Goal: Task Accomplishment & Management: Manage account settings

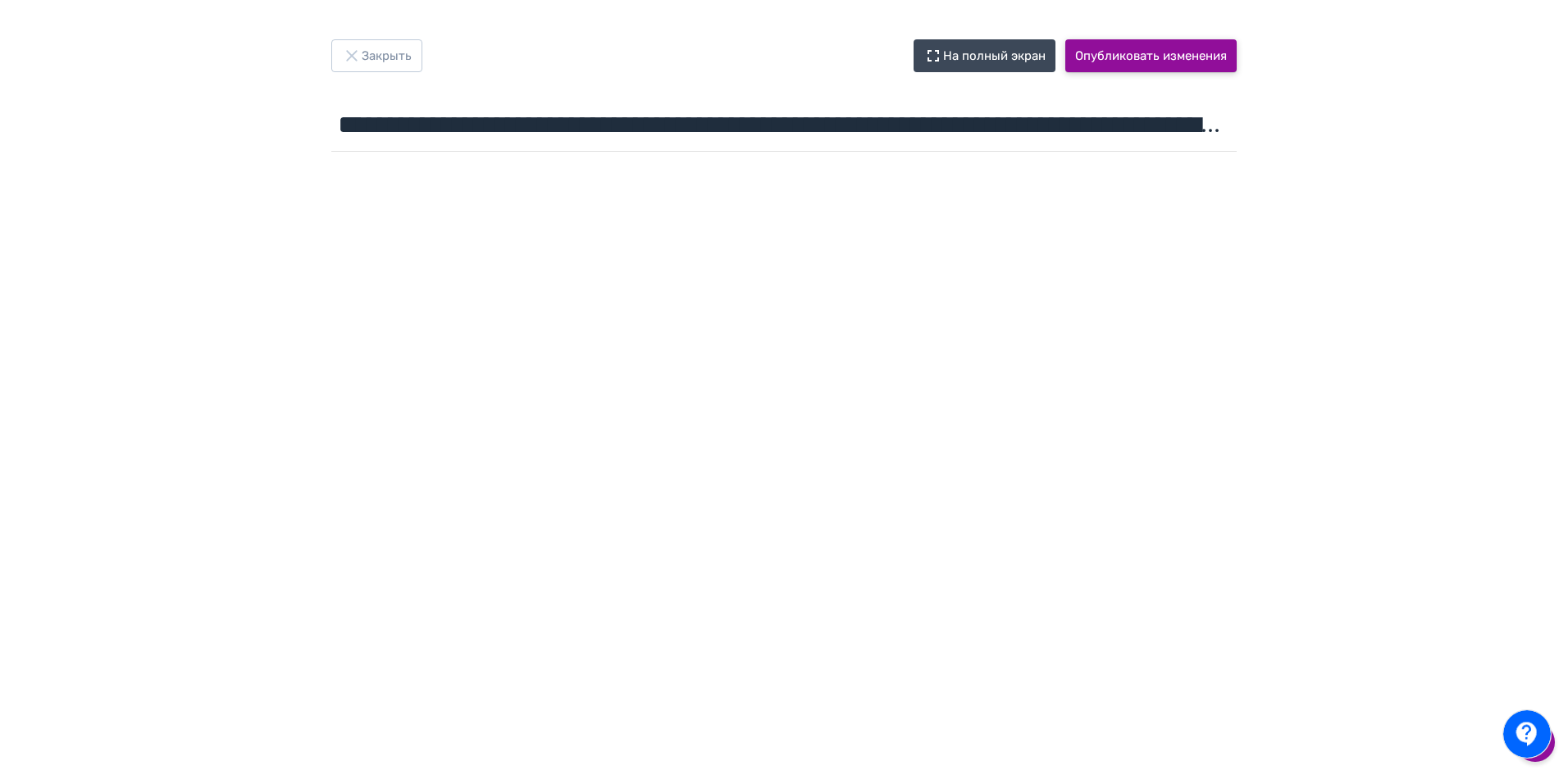
click at [1139, 51] on button "Опубликовать изменения" at bounding box center [1151, 56] width 172 height 33
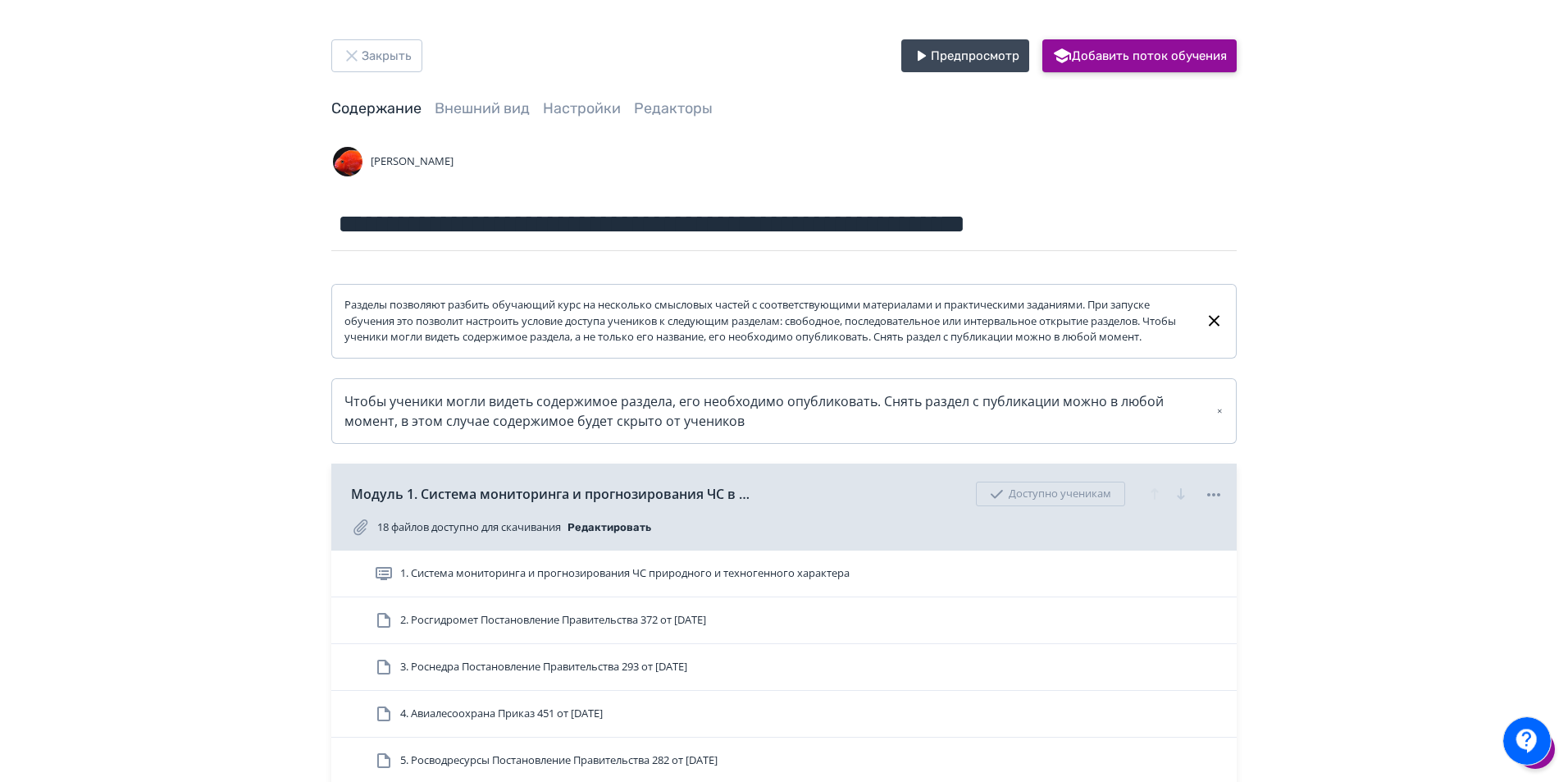
click at [1122, 56] on button "Добавить поток обучения" at bounding box center [1139, 56] width 194 height 33
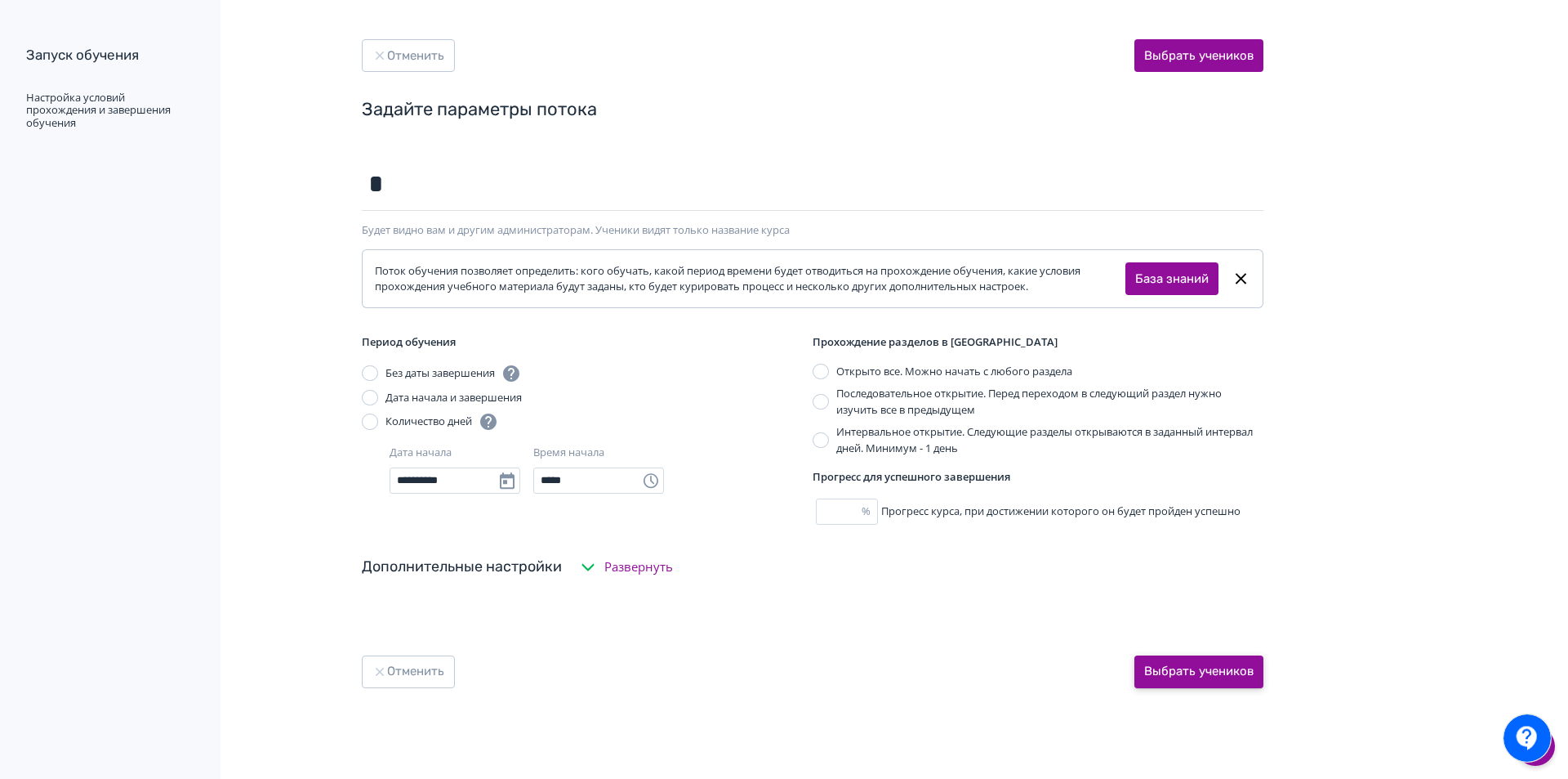
type input "*"
click at [1193, 675] on button "Выбрать учеников" at bounding box center [1198, 672] width 129 height 32
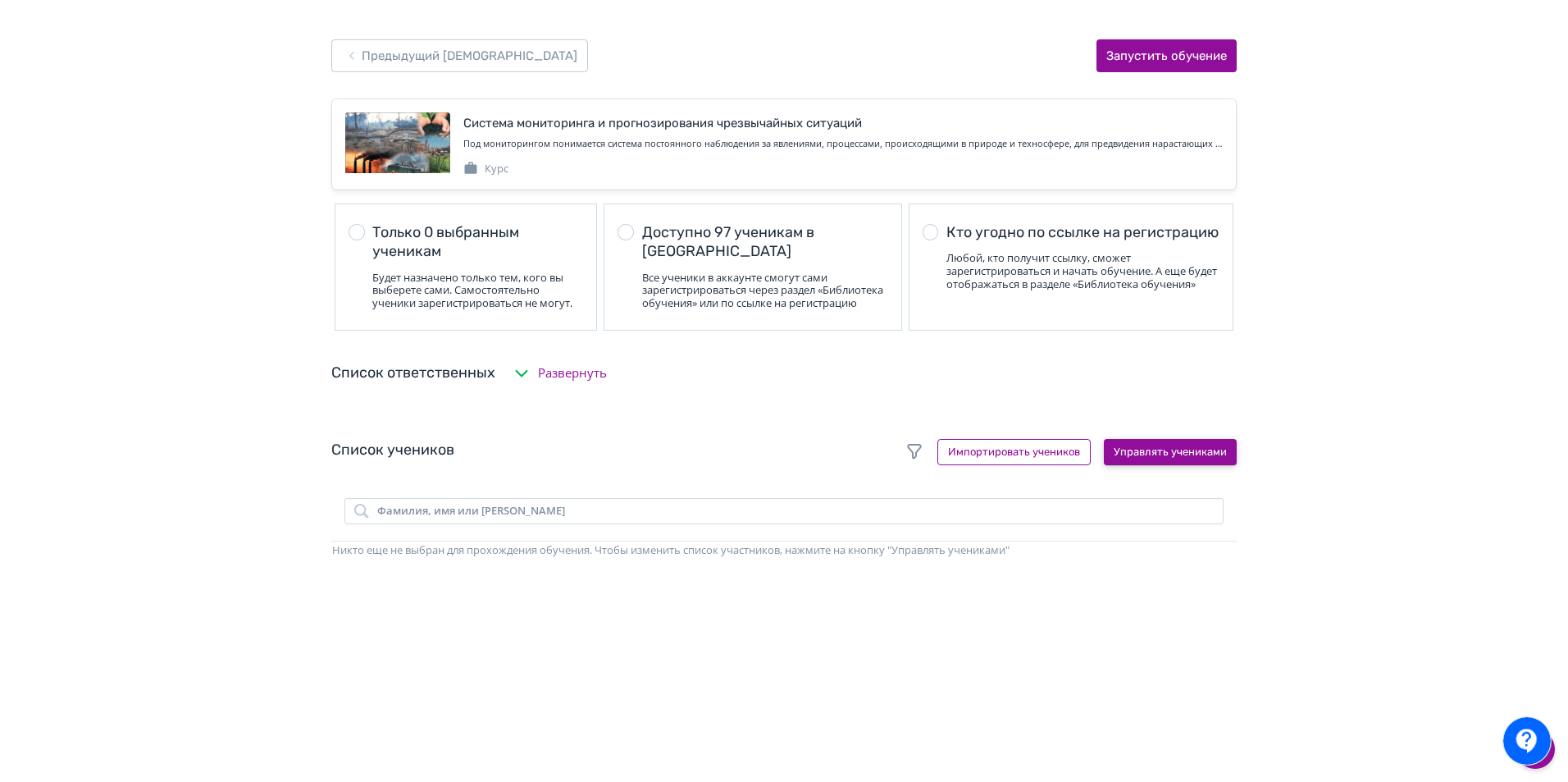
click at [1172, 465] on button "Управлять учениками" at bounding box center [1169, 451] width 133 height 26
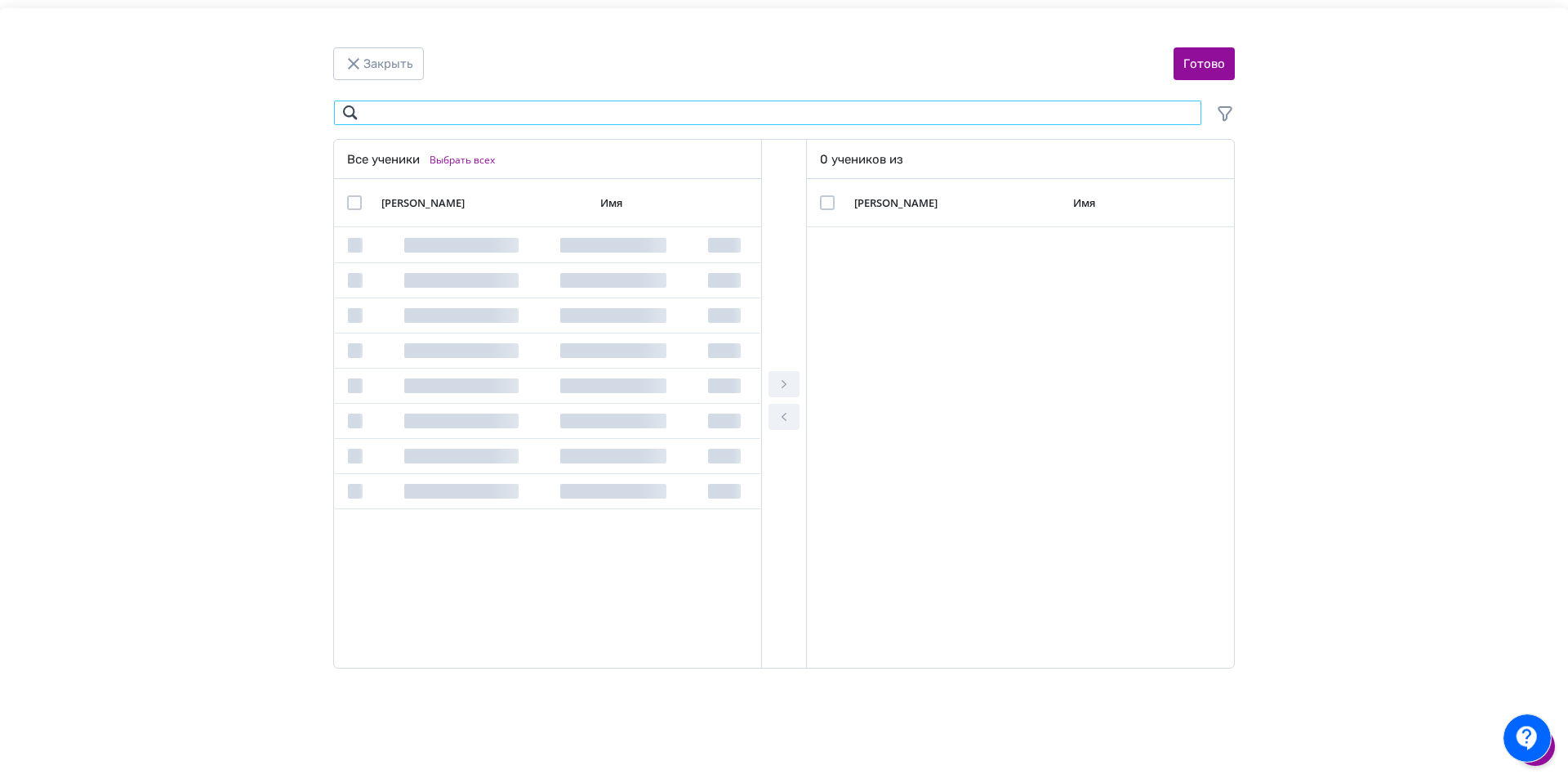
click at [501, 113] on input "Modal" at bounding box center [767, 113] width 869 height 26
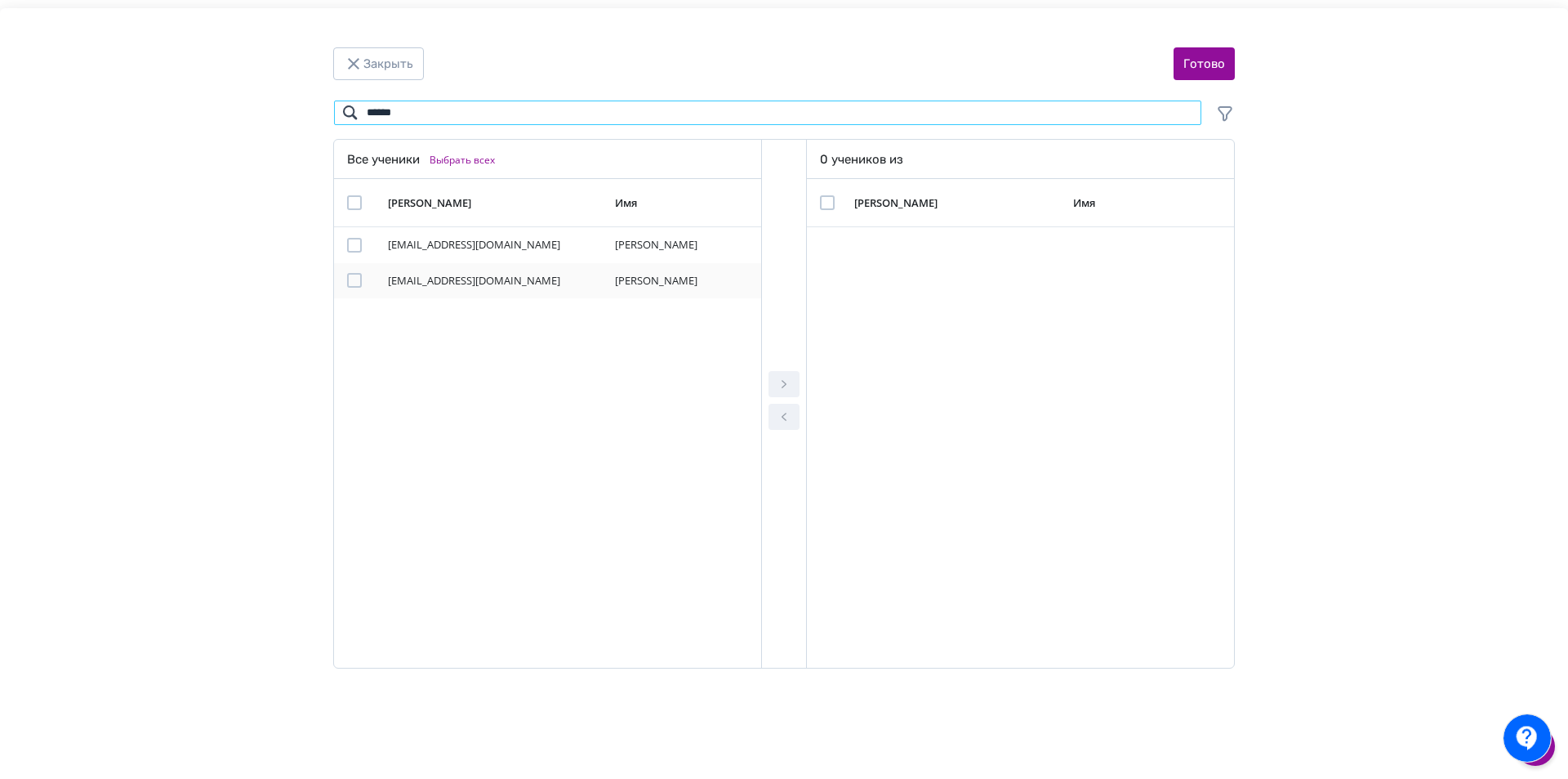
type input "******"
click at [343, 276] on td "Modal" at bounding box center [357, 281] width 48 height 36
click at [360, 285] on div "Modal" at bounding box center [355, 280] width 14 height 14
drag, startPoint x: 771, startPoint y: 374, endPoint x: 795, endPoint y: 350, distance: 33.9
click at [771, 375] on button "Modal" at bounding box center [784, 384] width 31 height 26
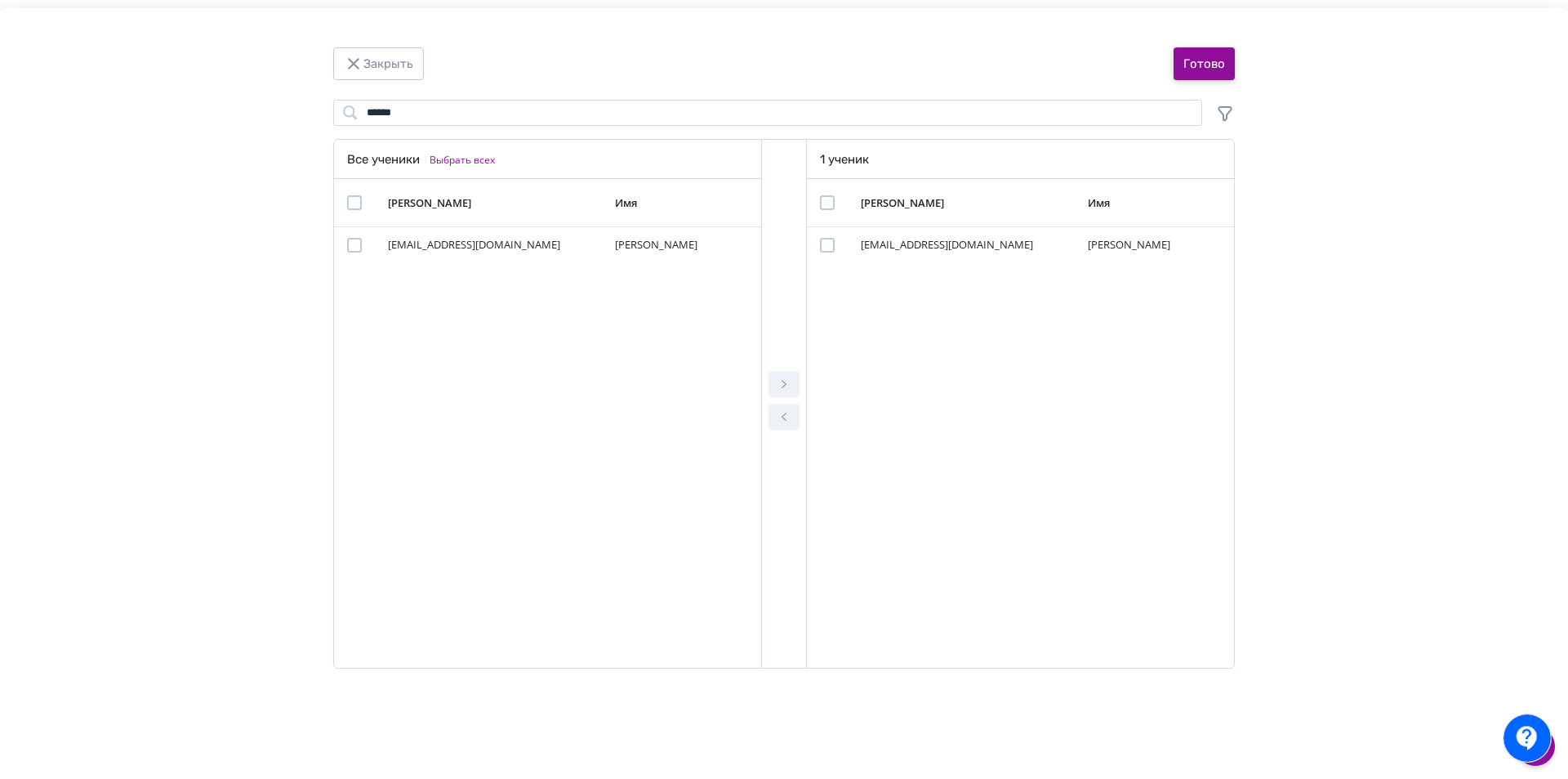
click at [1184, 64] on button "Готово" at bounding box center [1204, 64] width 61 height 32
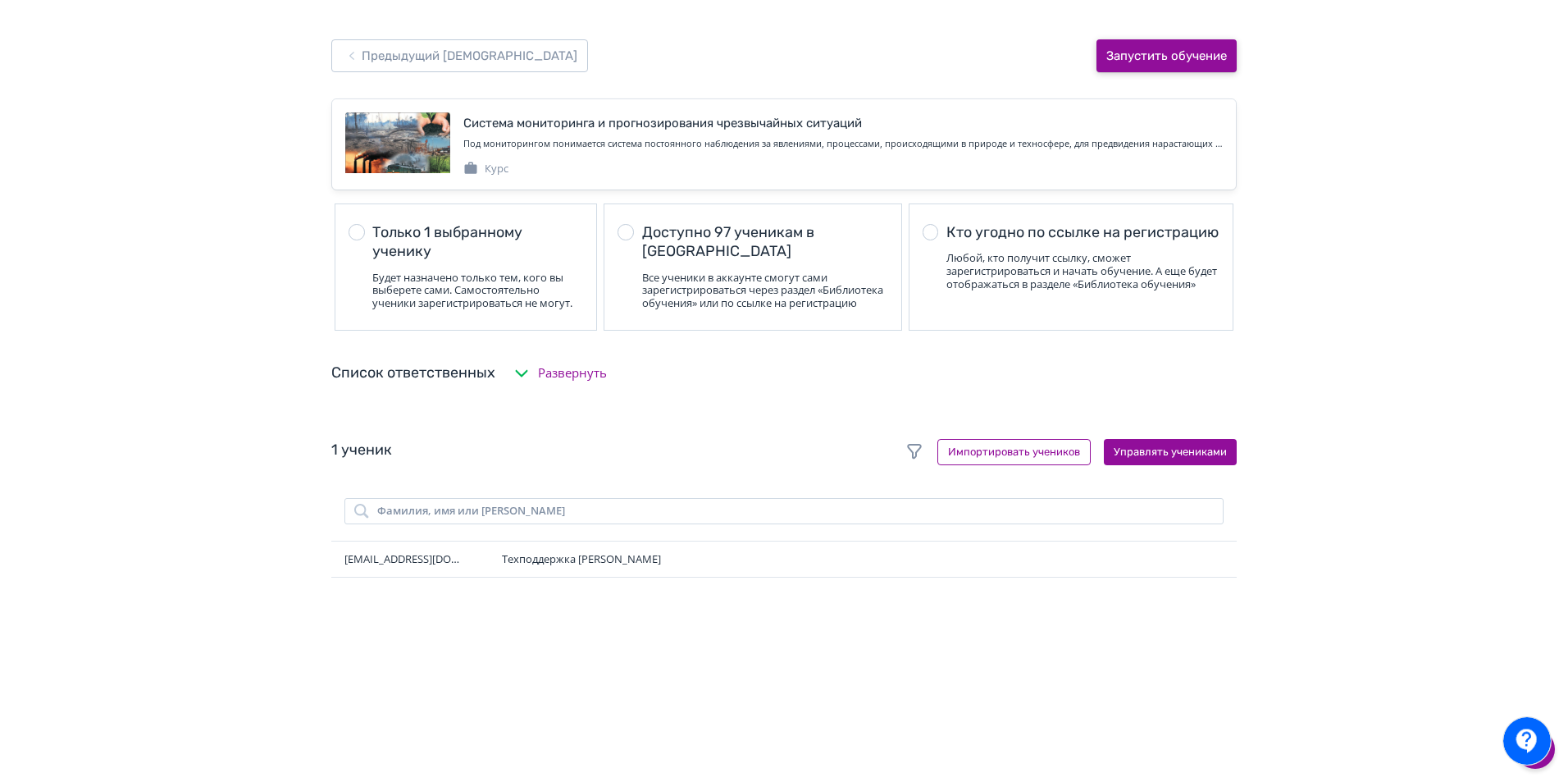
click at [1189, 46] on button "Запустить обучение" at bounding box center [1166, 56] width 140 height 33
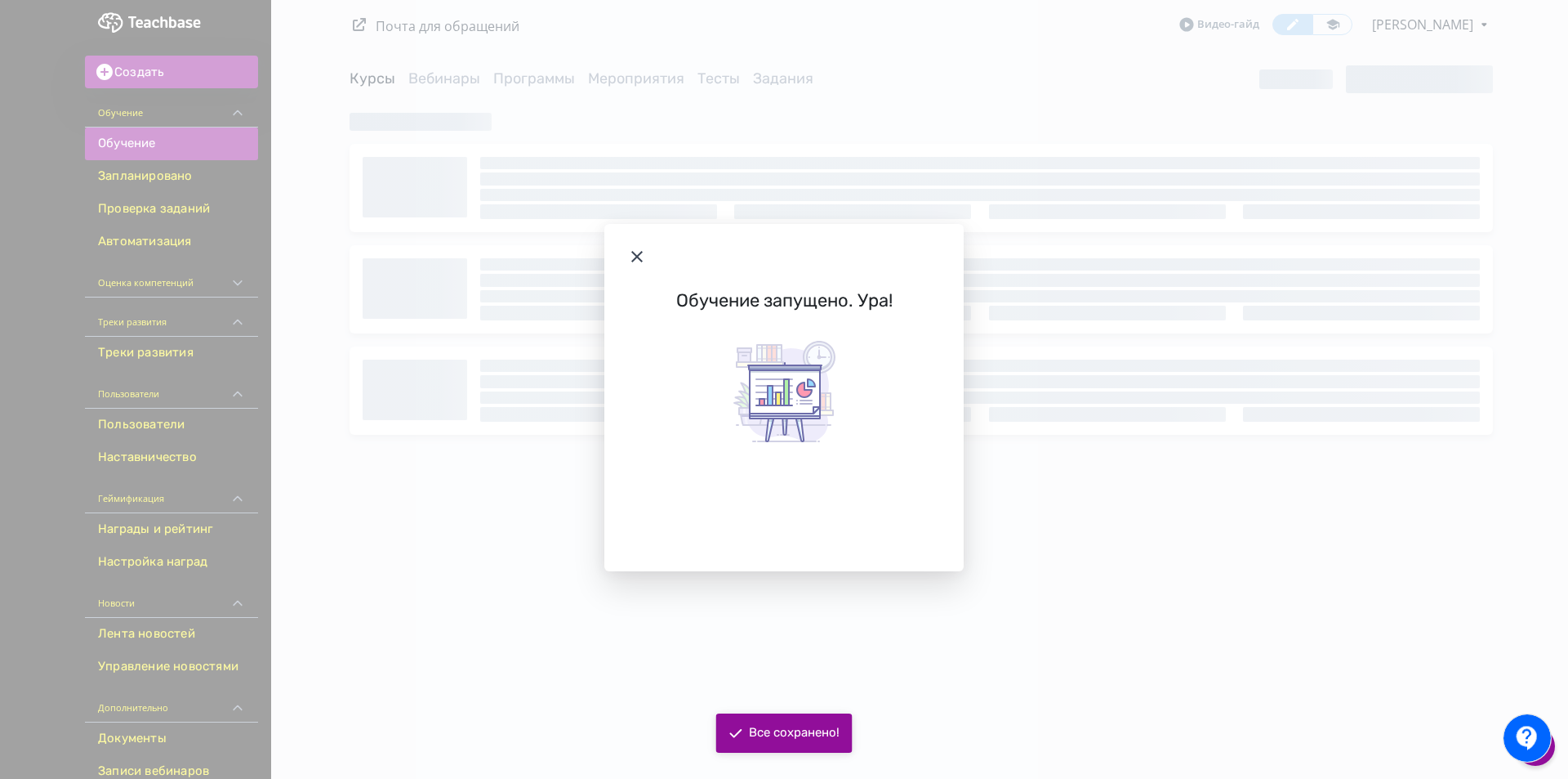
click at [642, 253] on icon "Modal" at bounding box center [637, 257] width 20 height 20
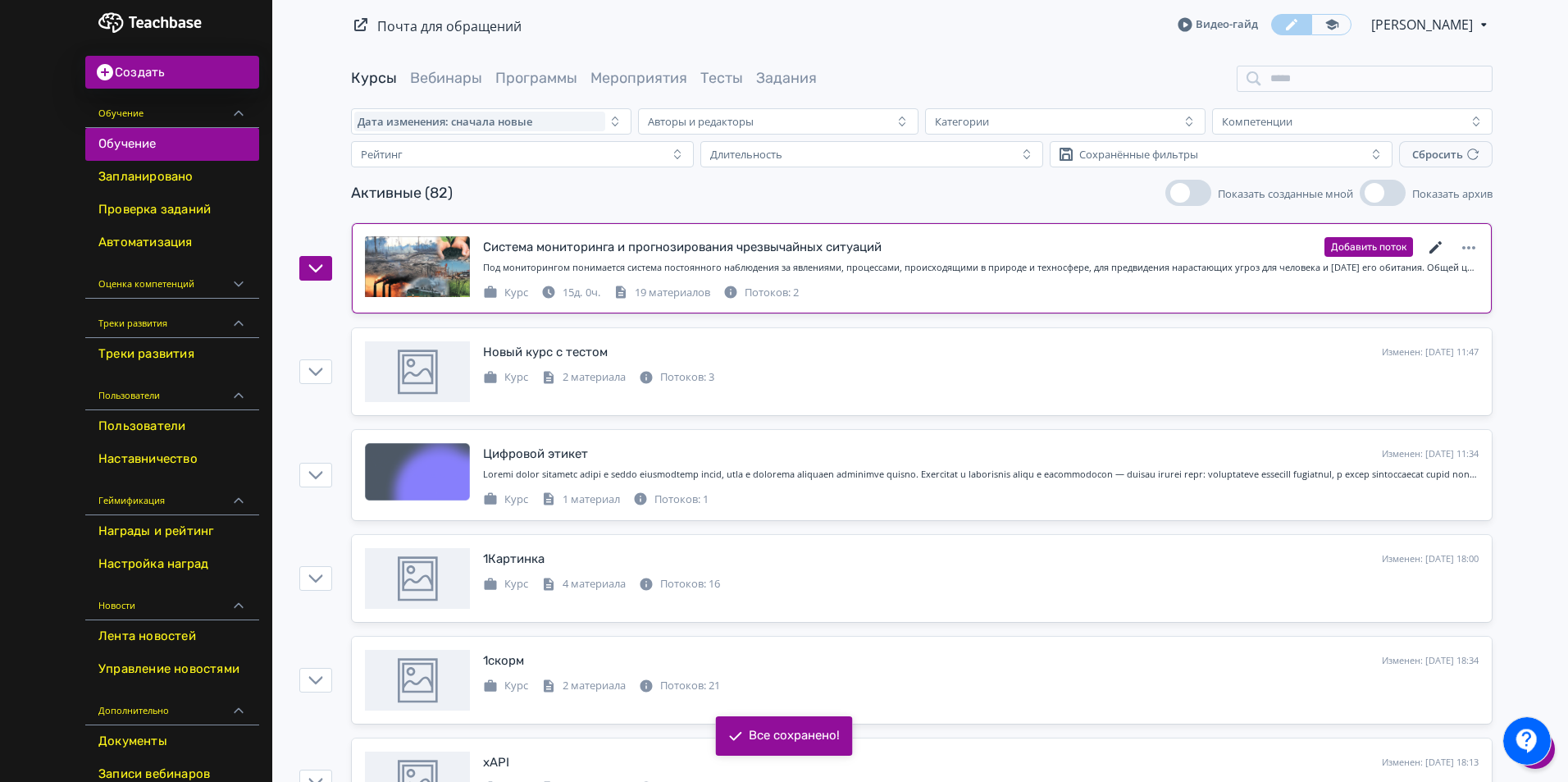
click at [1432, 250] on icon at bounding box center [1435, 248] width 13 height 13
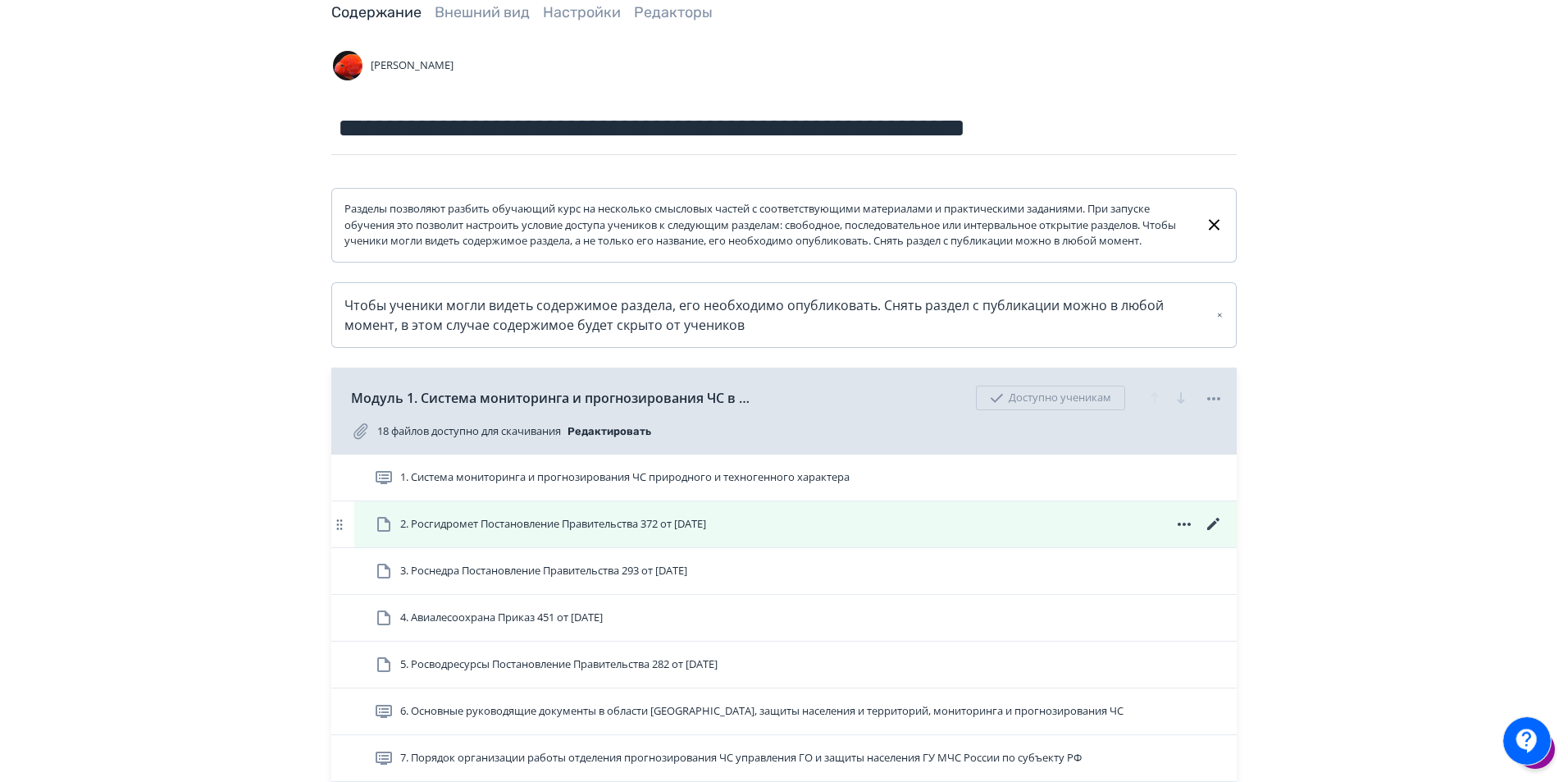
scroll to position [164, 0]
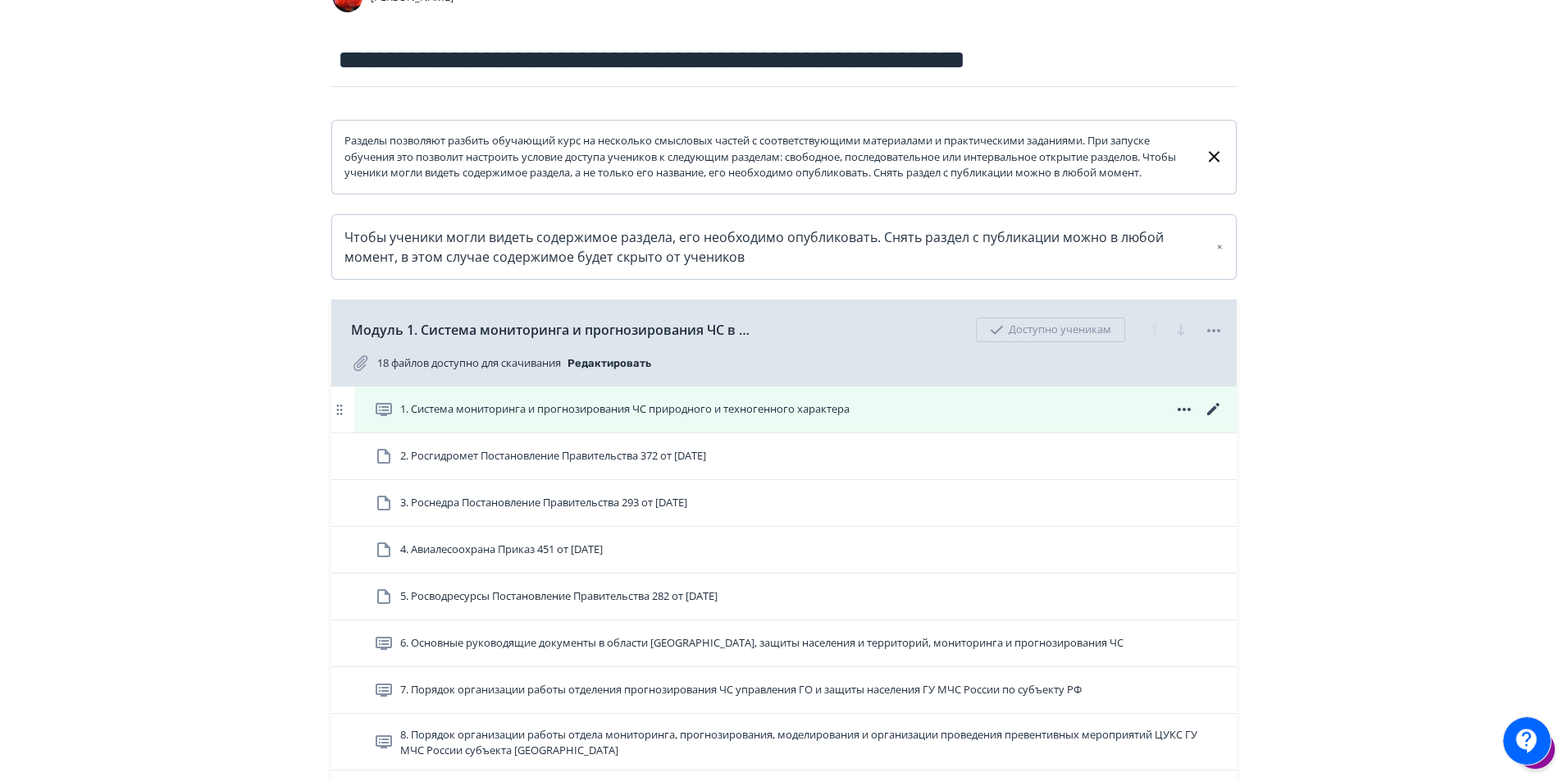
click at [1219, 419] on icon at bounding box center [1214, 410] width 20 height 20
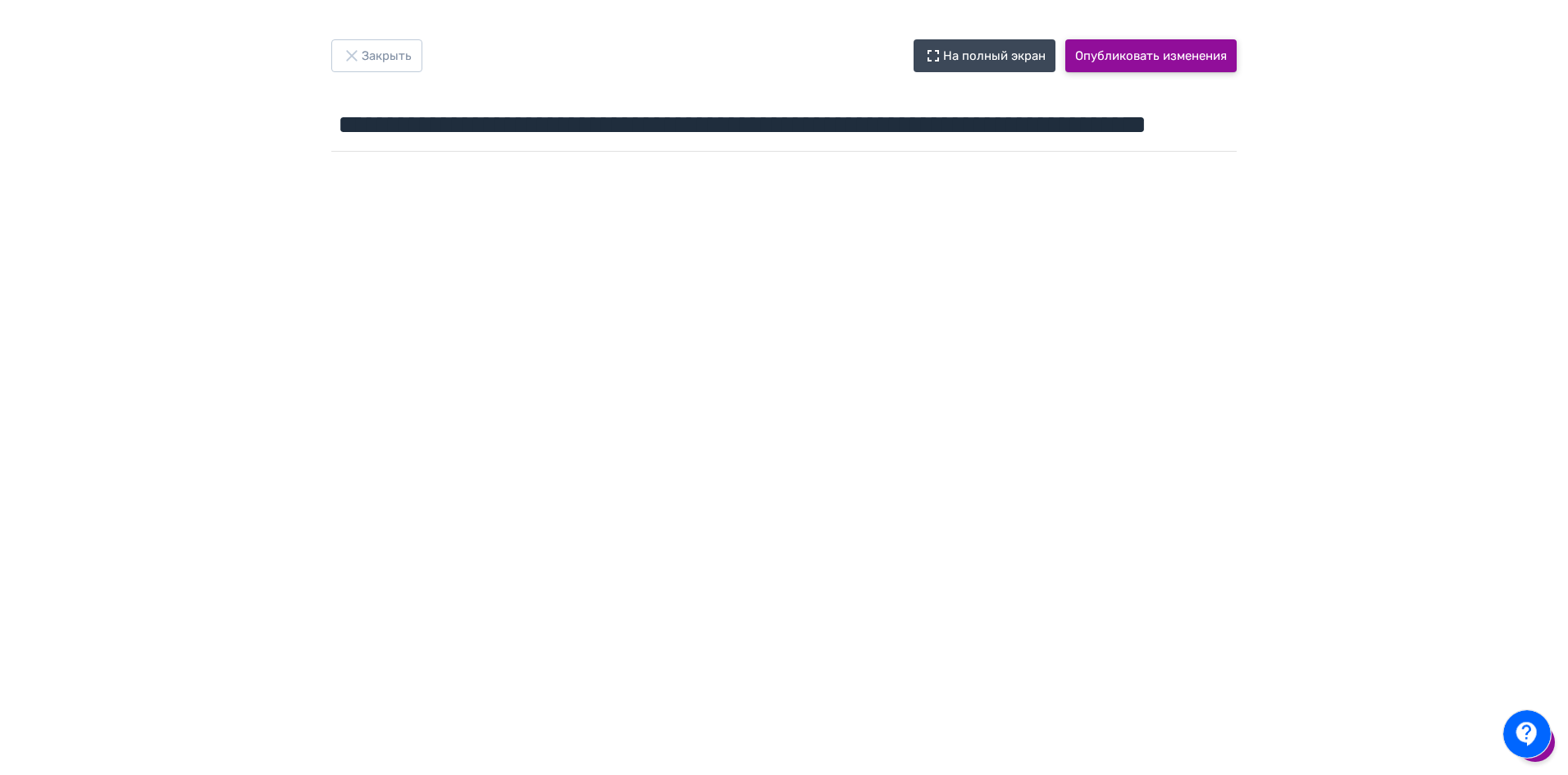
click at [1167, 56] on button "Опубликовать изменения" at bounding box center [1151, 56] width 172 height 33
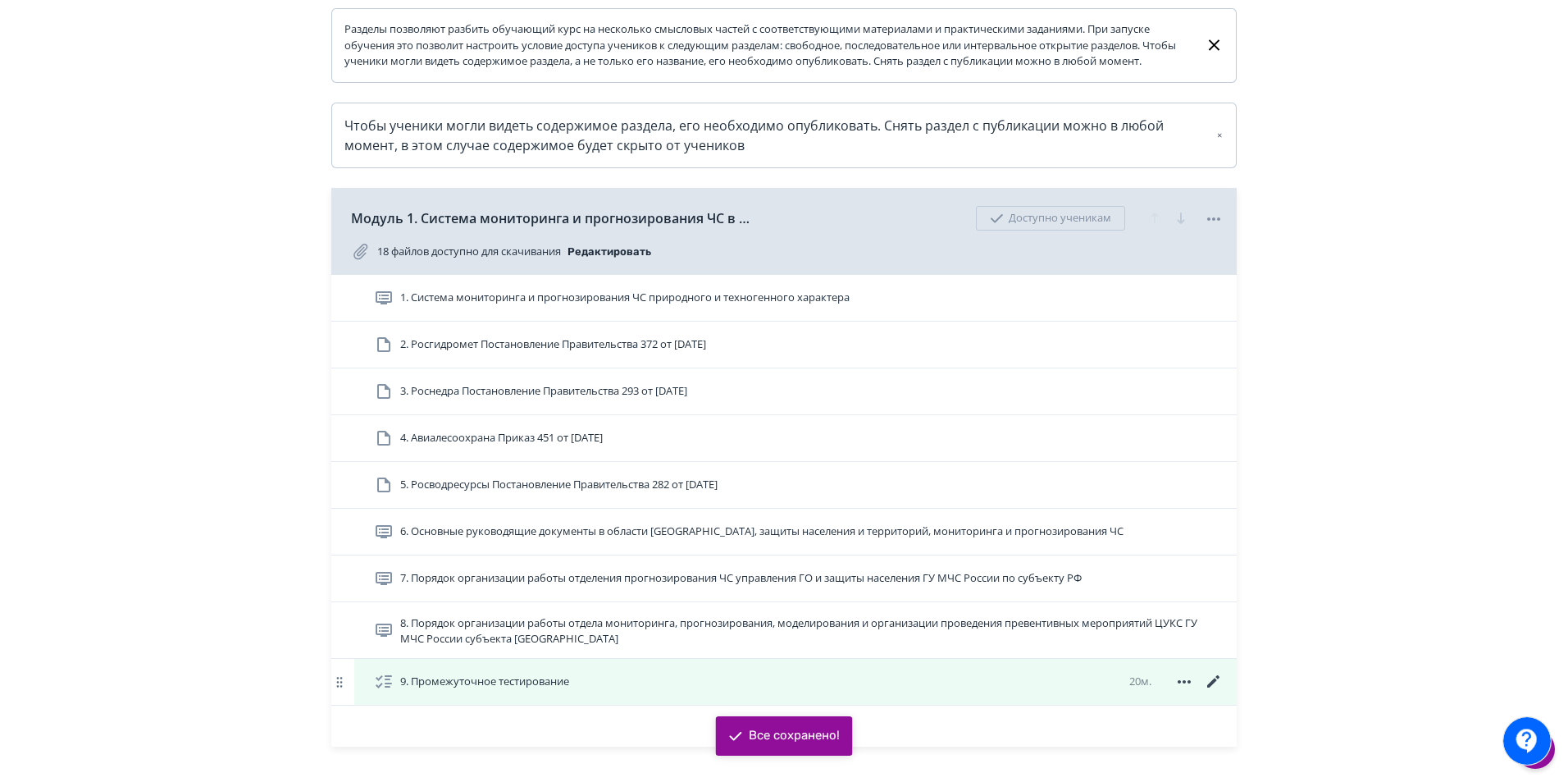
scroll to position [410, 0]
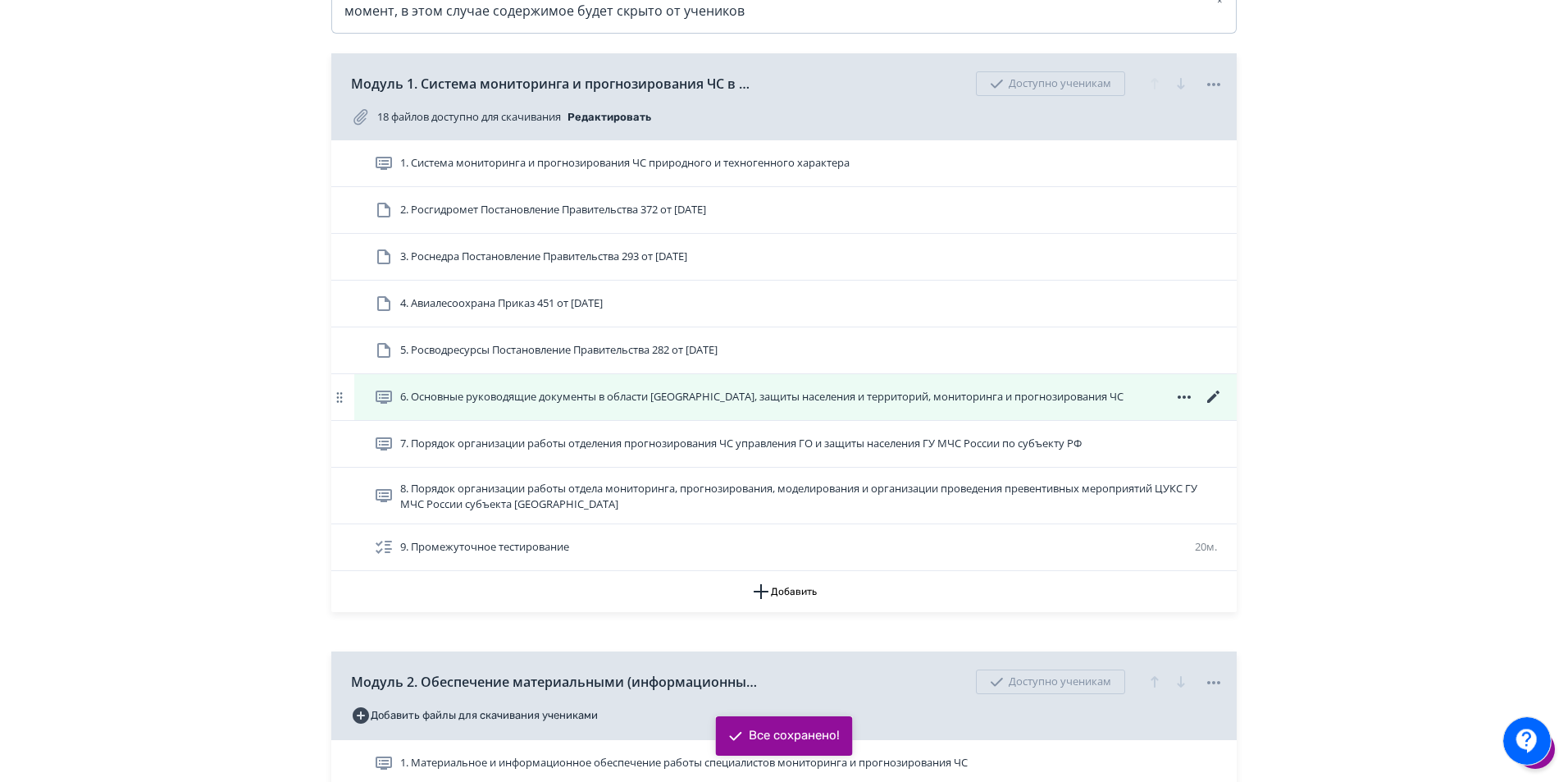
click at [1207, 407] on icon at bounding box center [1214, 397] width 20 height 20
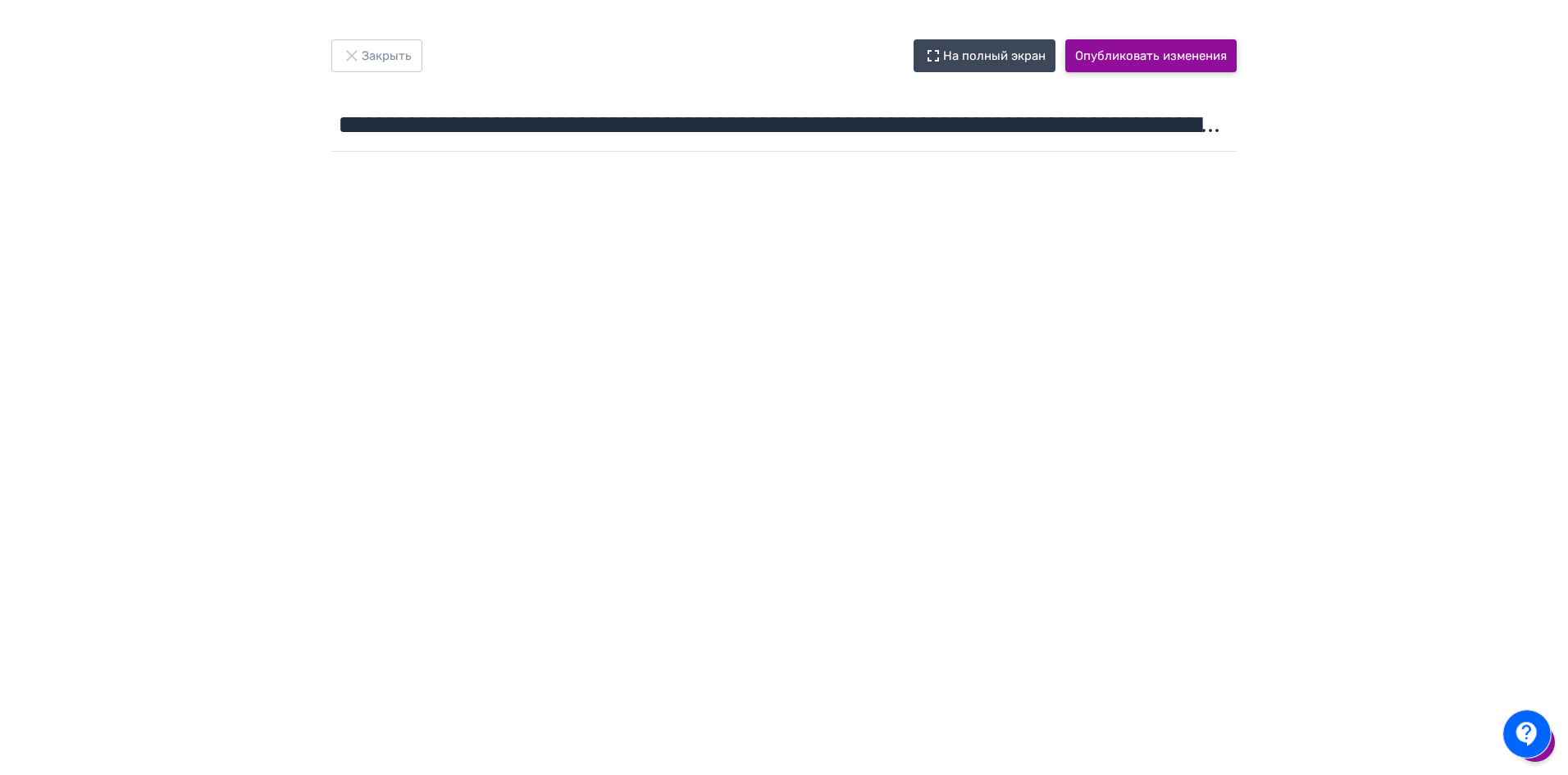
click at [1172, 58] on button "Опубликовать изменения" at bounding box center [1151, 56] width 172 height 33
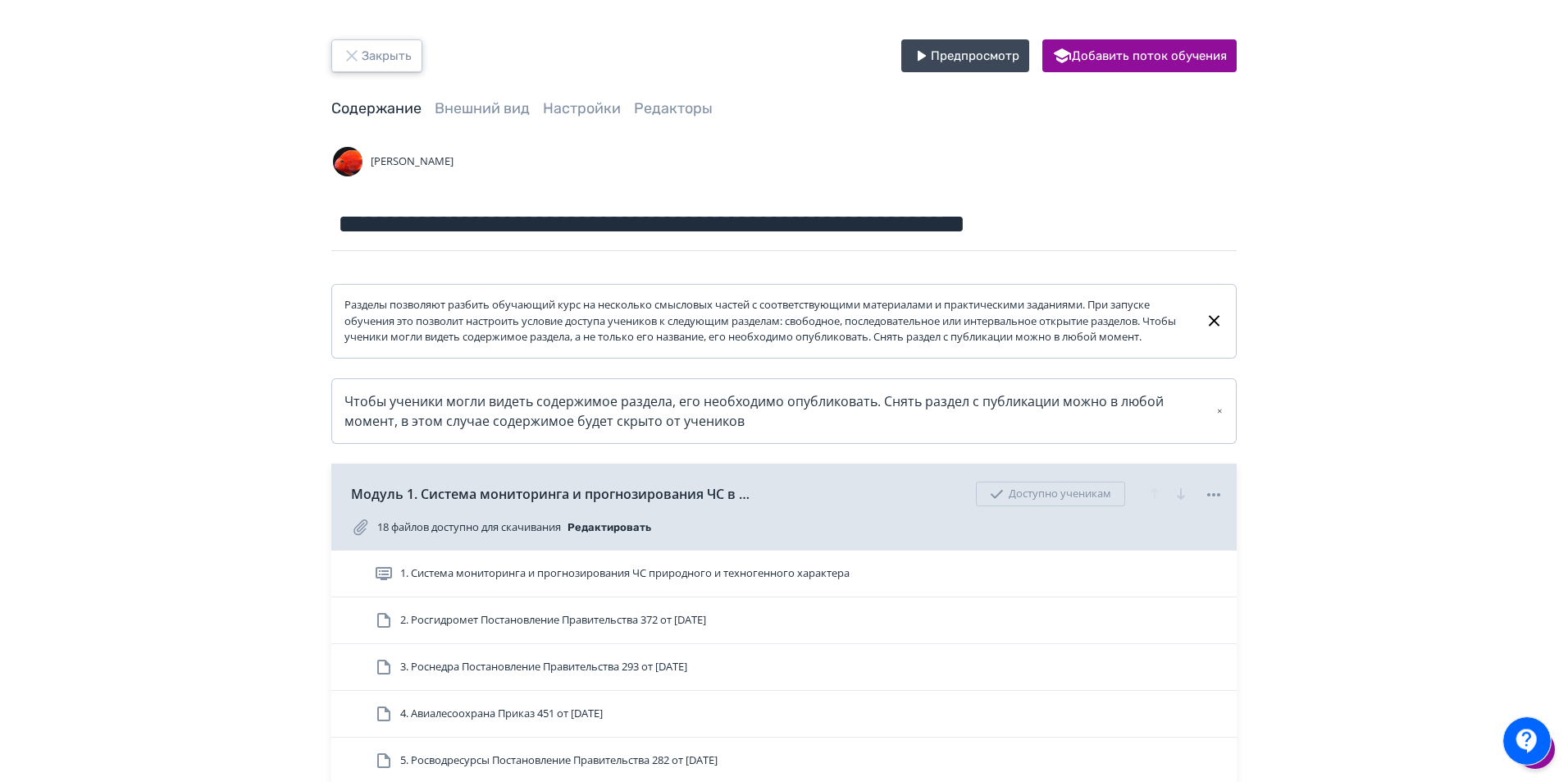
click at [400, 61] on button "Закрыть" at bounding box center [377, 56] width 91 height 33
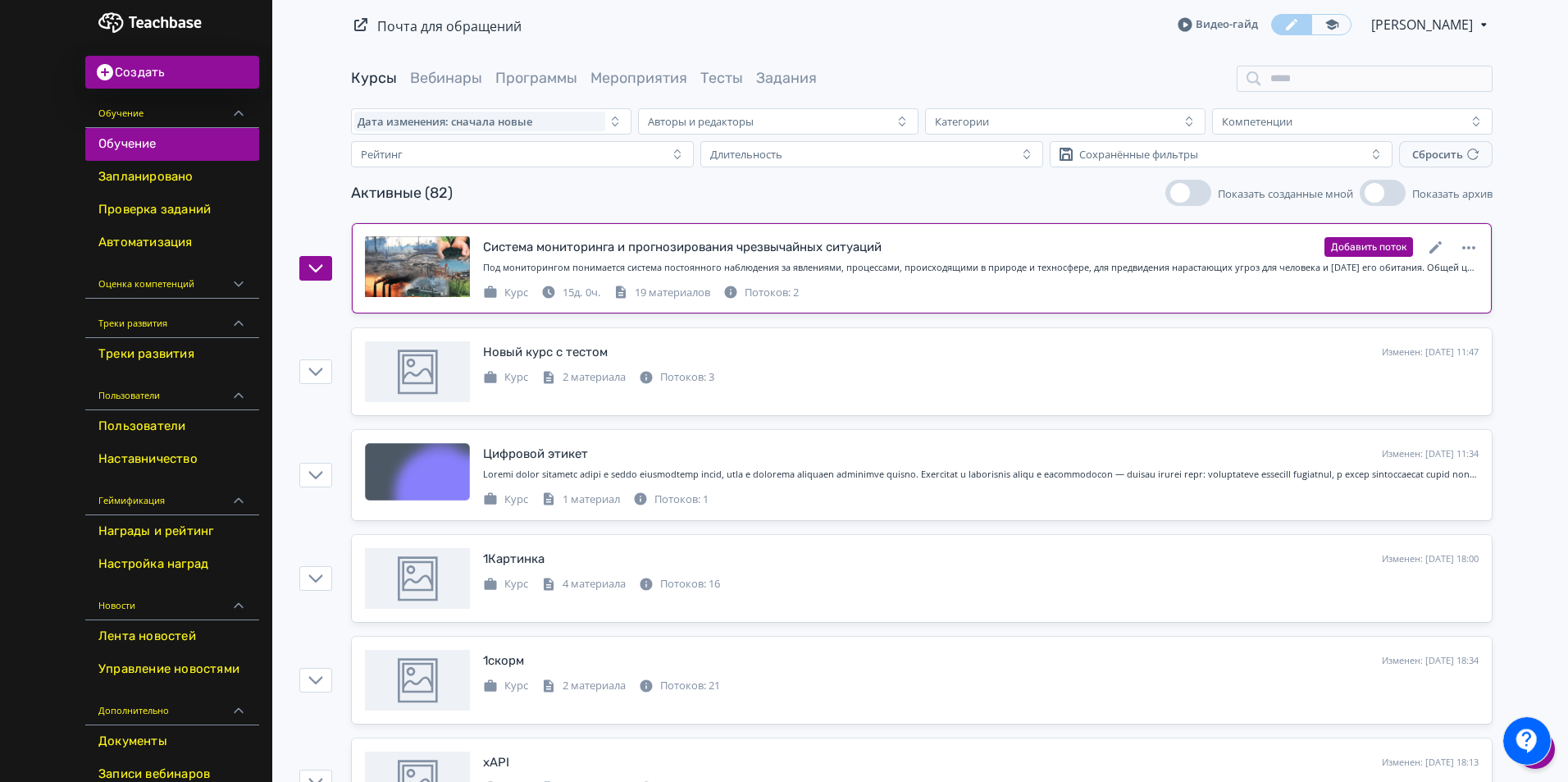
click at [1436, 244] on icon at bounding box center [1436, 248] width 20 height 20
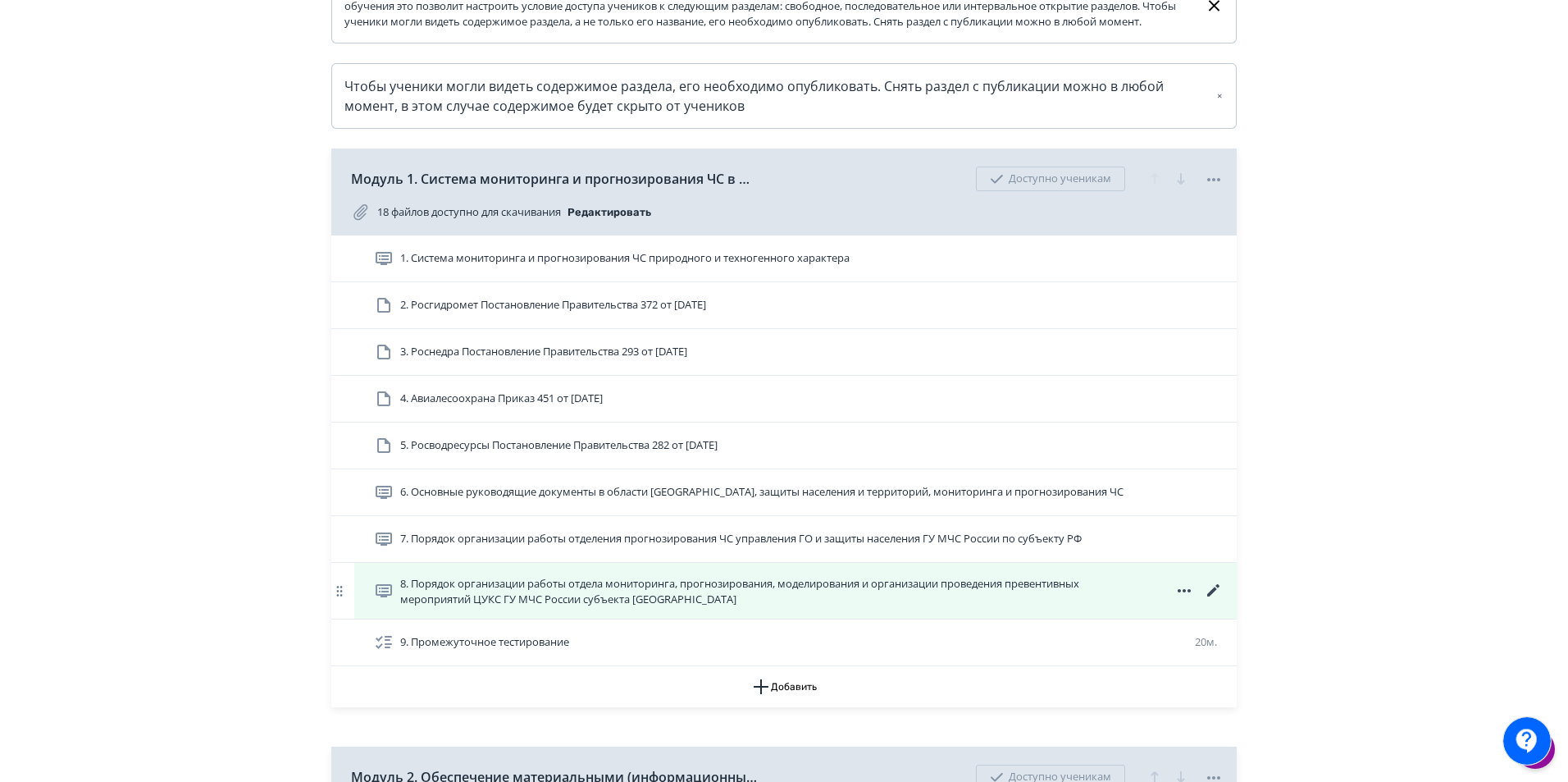
scroll to position [328, 0]
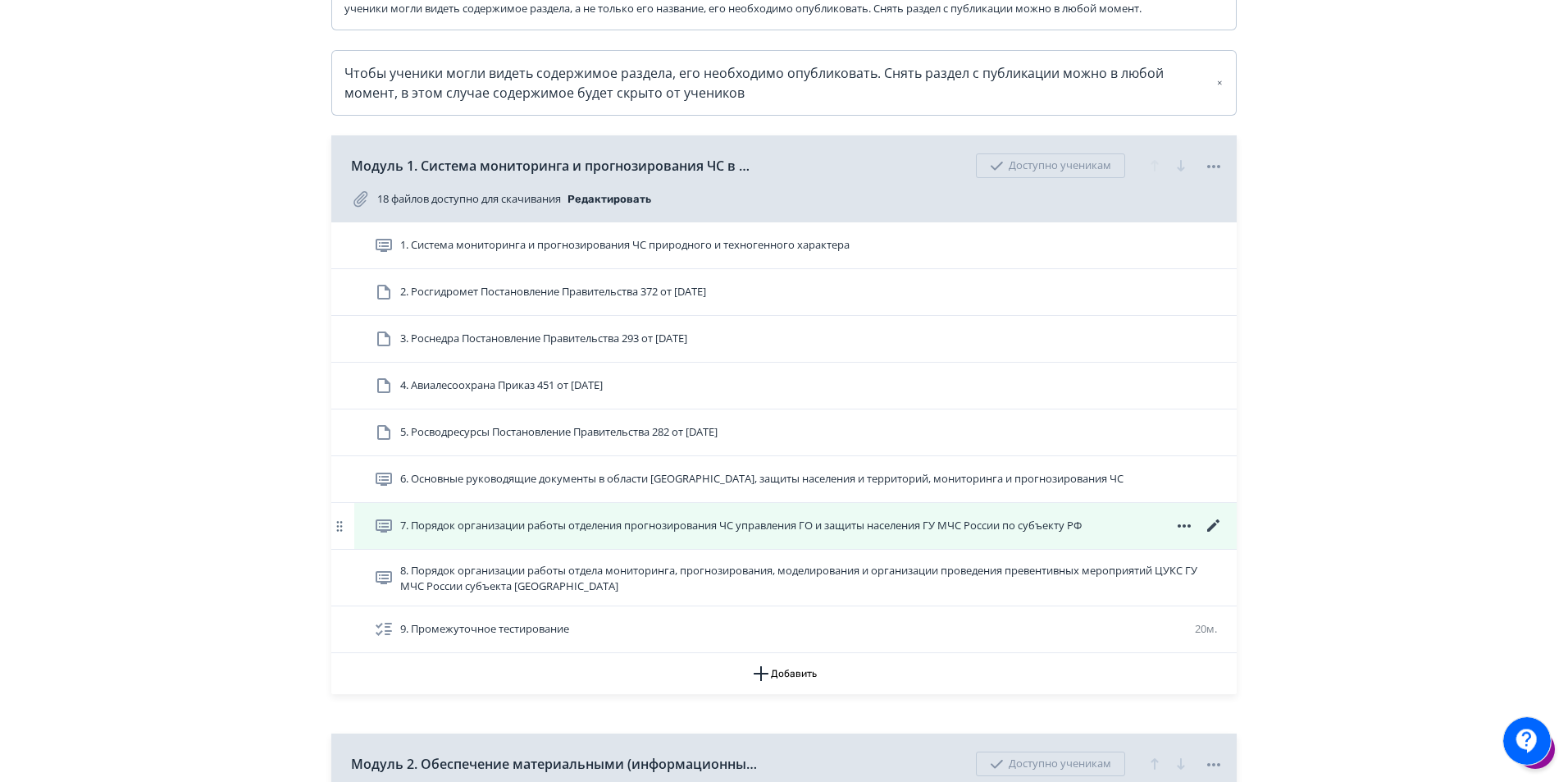
click at [1213, 532] on icon at bounding box center [1214, 525] width 13 height 13
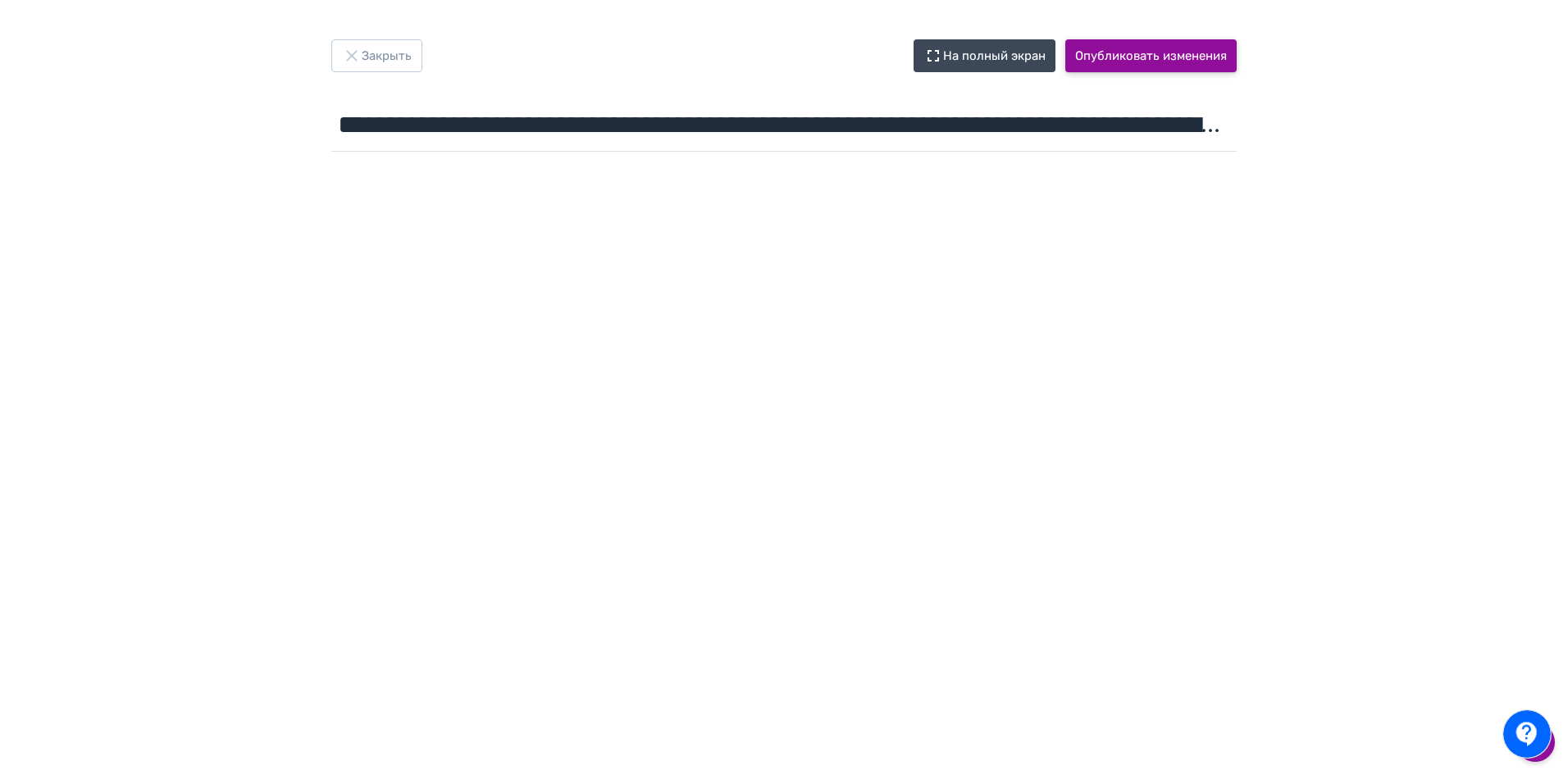
click at [1166, 60] on button "Опубликовать изменения" at bounding box center [1151, 56] width 172 height 33
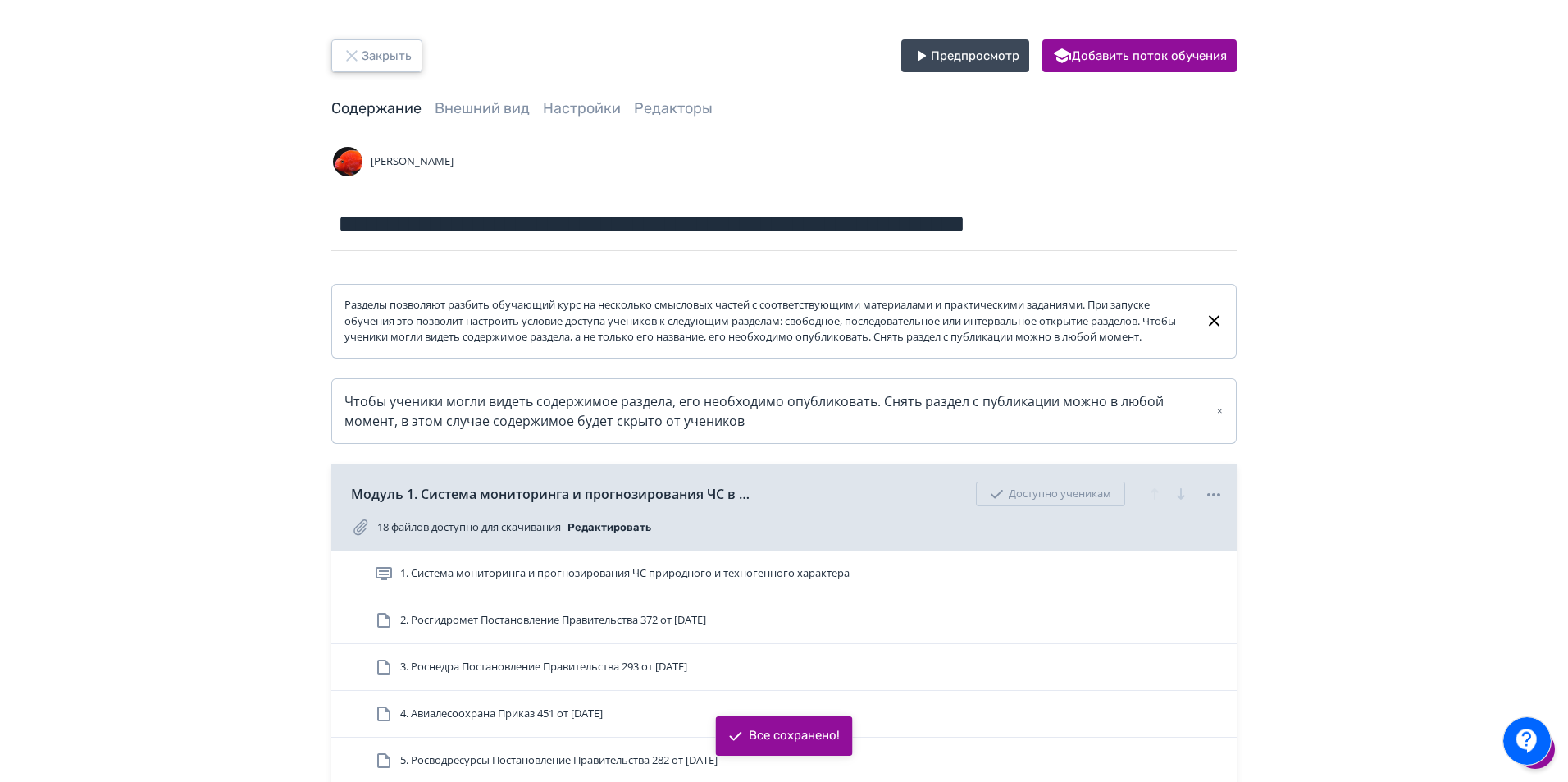
click at [359, 57] on icon "button" at bounding box center [352, 56] width 20 height 20
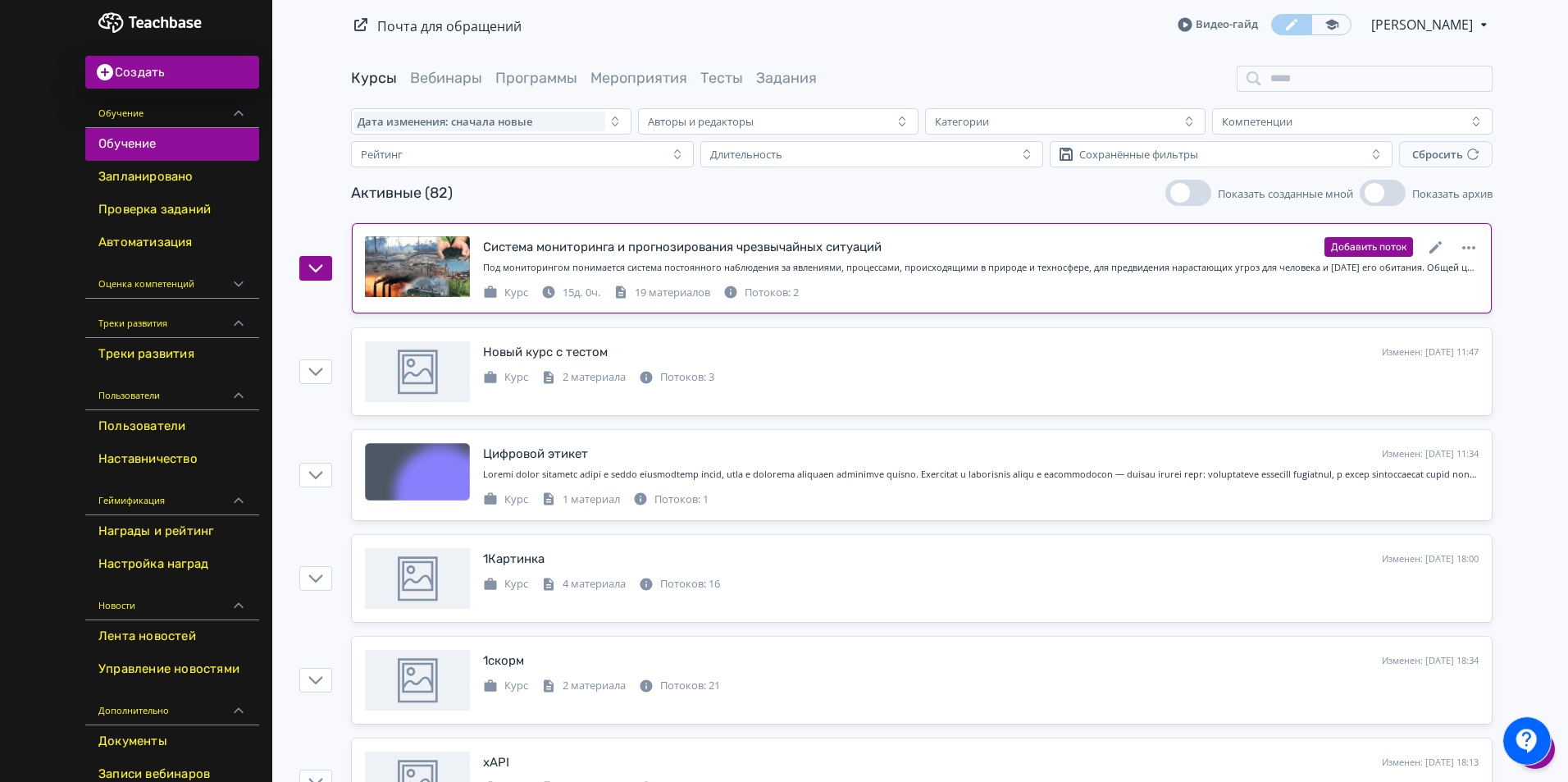
click at [1450, 243] on div "Добавить поток" at bounding box center [1401, 247] width 155 height 22
click at [1441, 244] on icon at bounding box center [1436, 248] width 20 height 20
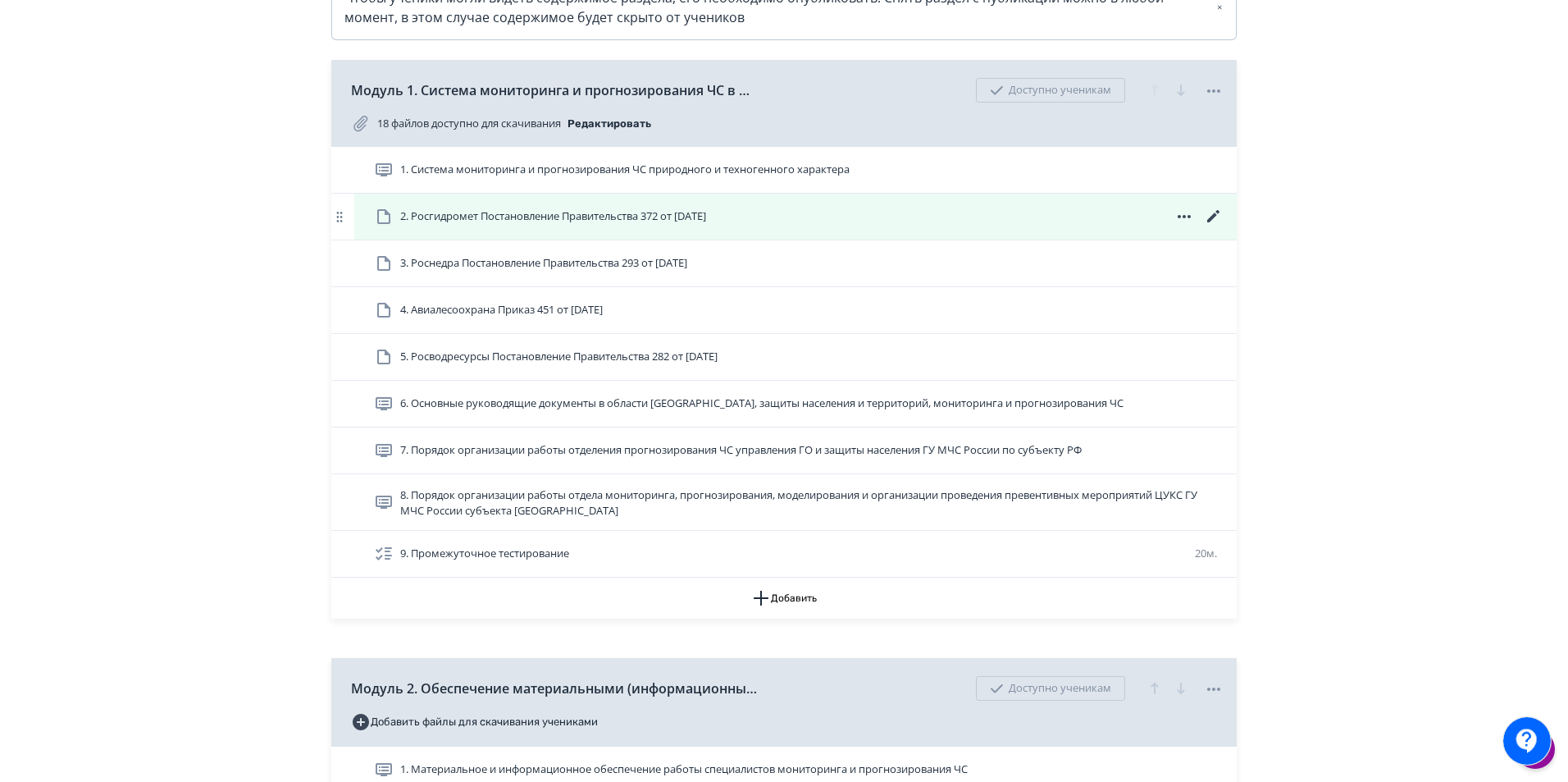
scroll to position [328, 0]
